Goal: Task Accomplishment & Management: Use online tool/utility

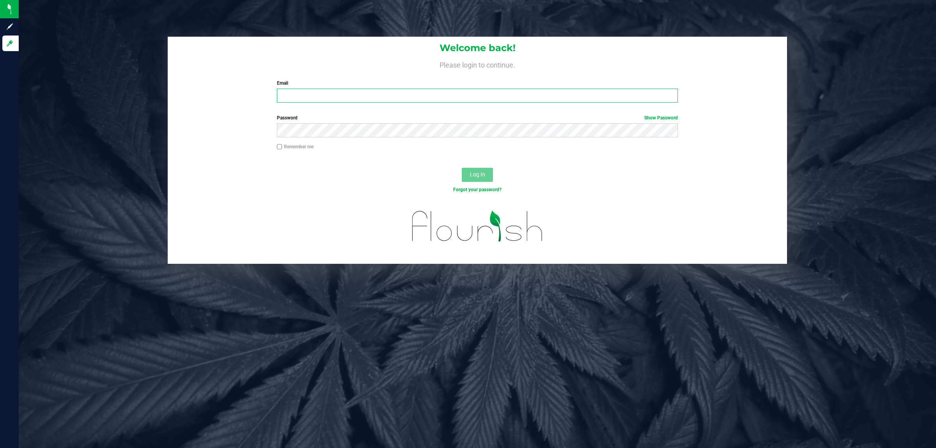
click at [330, 96] on input "Email" at bounding box center [477, 96] width 401 height 14
type input "[EMAIL_ADDRESS][DOMAIN_NAME]"
click at [462, 168] on button "Log In" at bounding box center [477, 175] width 31 height 14
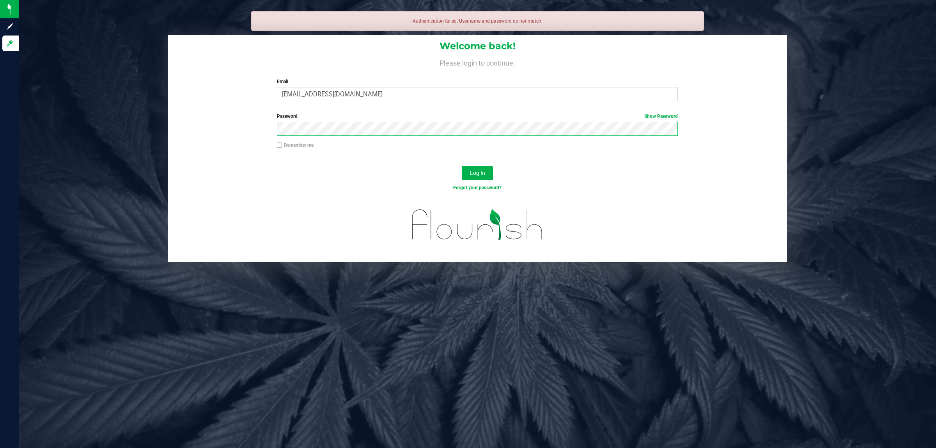
click at [462, 166] on button "Log In" at bounding box center [477, 173] width 31 height 14
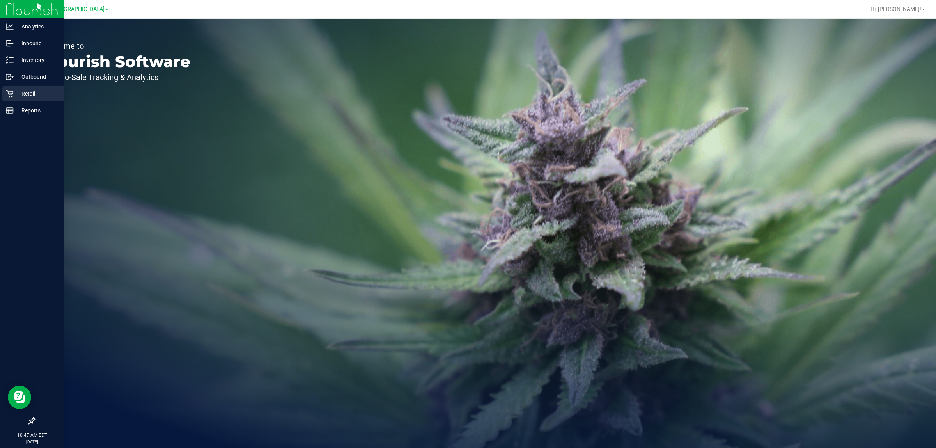
click at [14, 90] on p "Retail" at bounding box center [37, 93] width 47 height 9
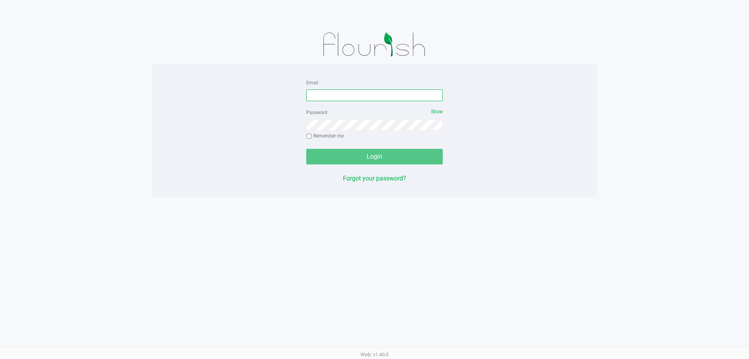
click at [315, 94] on input "Email" at bounding box center [374, 95] width 137 height 12
type input "[EMAIL_ADDRESS][DOMAIN_NAME]"
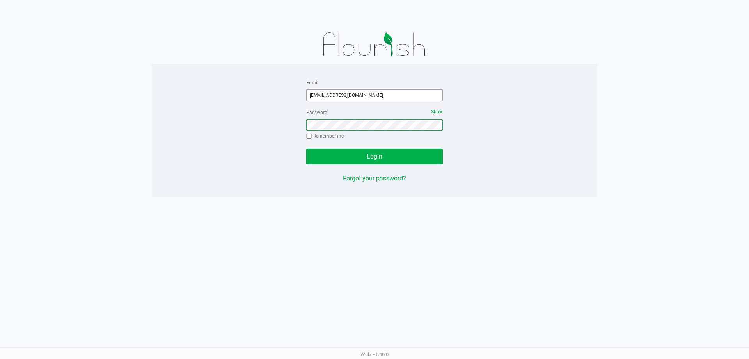
click at [306, 149] on button "Login" at bounding box center [374, 157] width 137 height 16
